Goal: Transaction & Acquisition: Purchase product/service

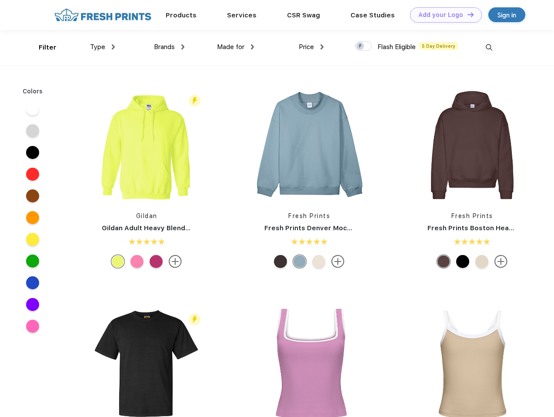
scroll to position [0, 0]
click at [442, 15] on link "Add your Logo Design Tool" at bounding box center [446, 14] width 72 height 15
click at [0, 0] on div "Design Tool" at bounding box center [0, 0] width 0 height 0
click at [466, 14] on link "Add your Logo Design Tool" at bounding box center [446, 14] width 72 height 15
click at [42, 47] on div "Filter" at bounding box center [48, 48] width 18 height 10
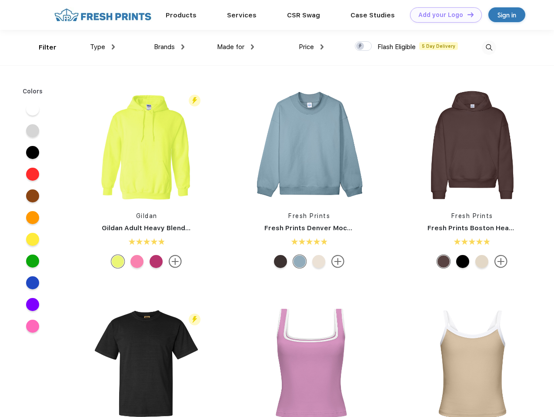
click at [103, 47] on span "Type" at bounding box center [97, 47] width 15 height 8
click at [169, 47] on span "Brands" at bounding box center [164, 47] width 21 height 8
click at [236, 47] on span "Made for" at bounding box center [230, 47] width 27 height 8
click at [311, 47] on span "Price" at bounding box center [306, 47] width 15 height 8
click at [363, 46] on div at bounding box center [363, 46] width 17 height 10
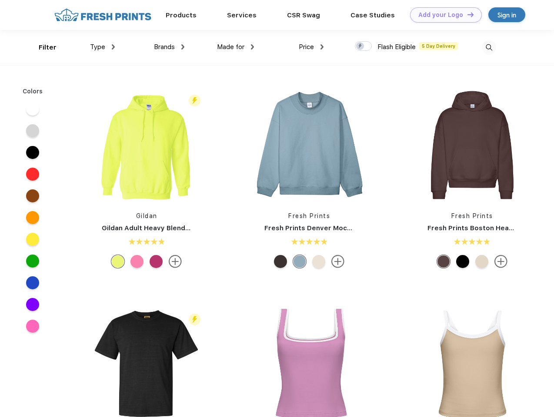
click at [360, 46] on input "checkbox" at bounding box center [358, 44] width 6 height 6
click at [488, 47] on img at bounding box center [488, 47] width 14 height 14
